Goal: Check status: Check status

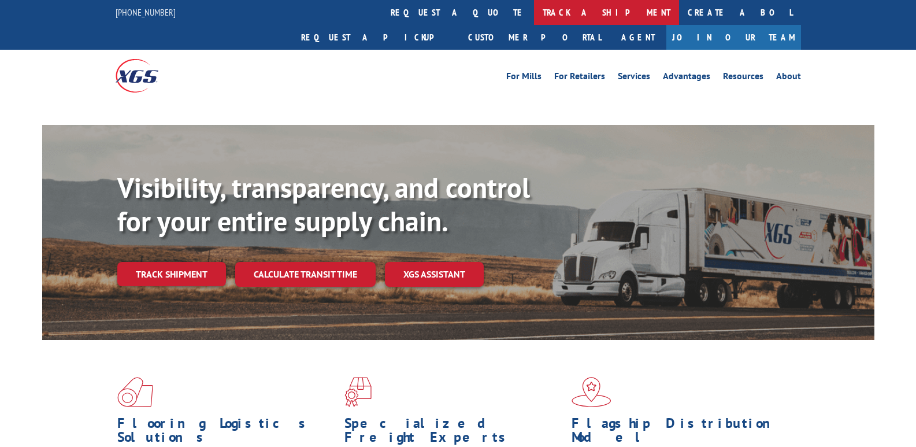
click at [150, 57] on div at bounding box center [137, 75] width 43 height 51
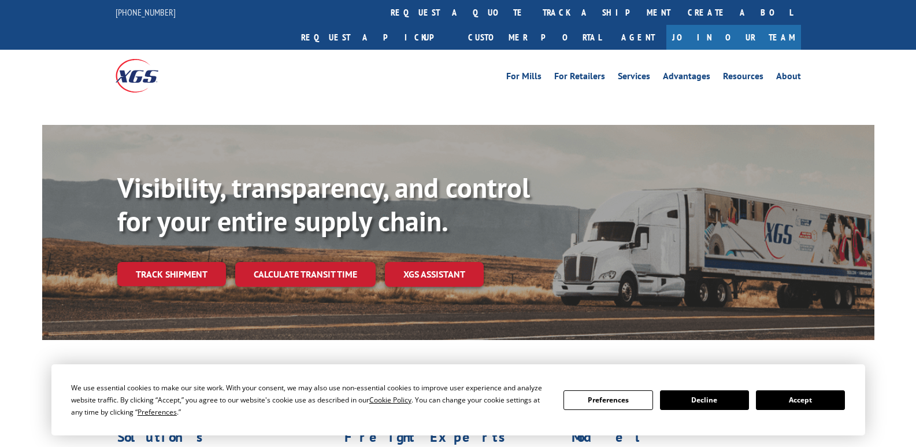
click at [179, 265] on div "Visibility, transparency, and control for your entire supply chain. Track shipm…" at bounding box center [495, 251] width 757 height 161
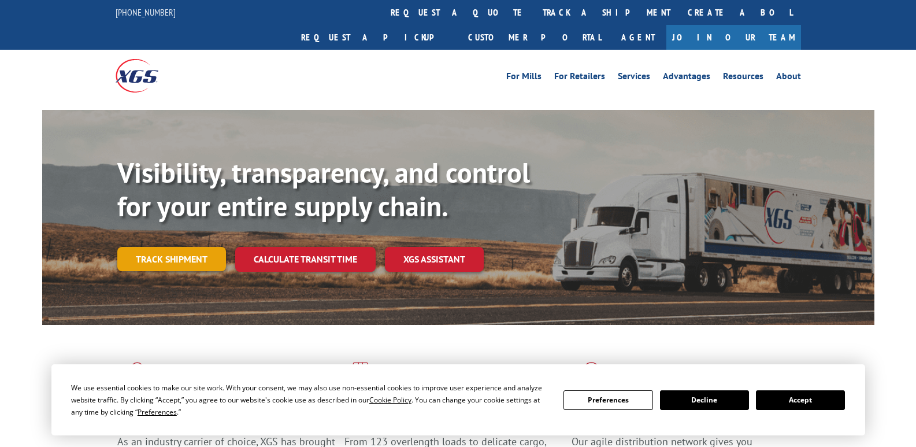
click at [187, 247] on link "Track shipment" at bounding box center [171, 259] width 109 height 24
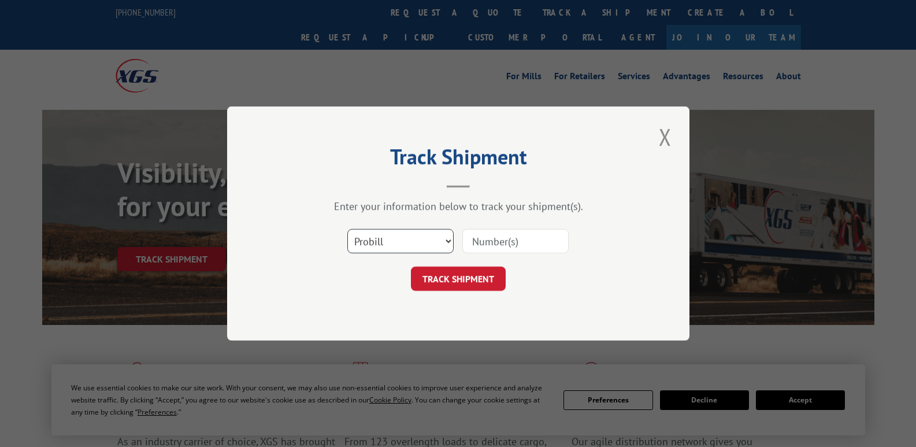
click at [446, 235] on select "Select category... Probill BOL PO" at bounding box center [400, 241] width 106 height 24
select select "bol"
click at [347, 229] on select "Select category... Probill BOL PO" at bounding box center [400, 241] width 106 height 24
click at [482, 245] on input at bounding box center [515, 241] width 106 height 24
type input "54387641"
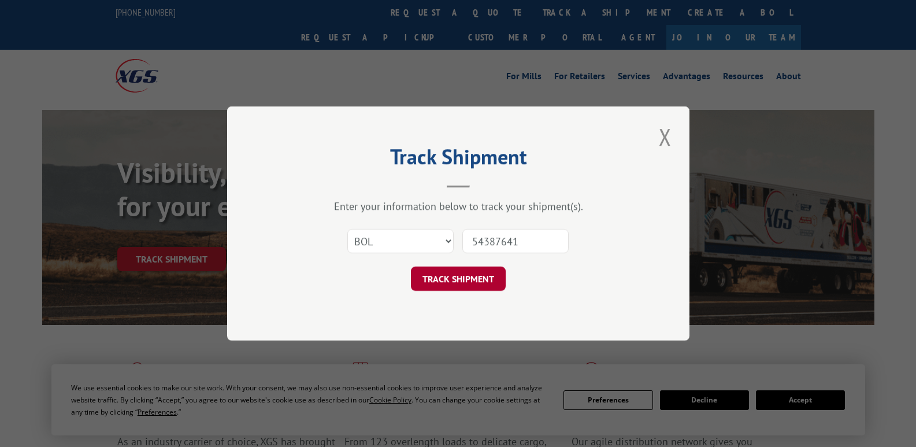
click at [485, 273] on button "TRACK SHIPMENT" at bounding box center [458, 278] width 95 height 24
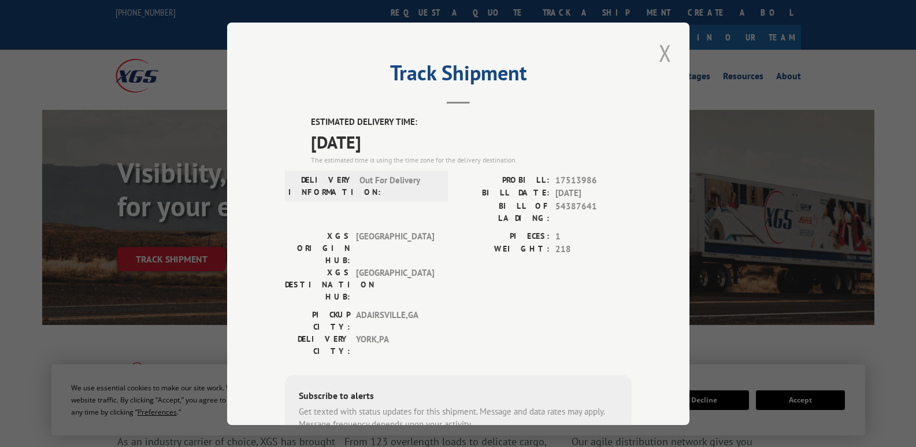
click at [581, 51] on button "Close modal" at bounding box center [665, 53] width 20 height 32
